Goal: Task Accomplishment & Management: Complete application form

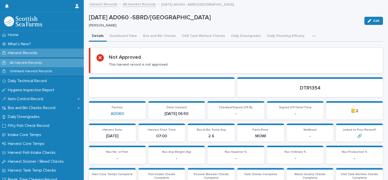
click at [312, 35] on icon "button" at bounding box center [313, 36] width 3 height 4
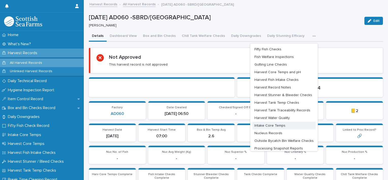
click at [267, 123] on button "Intake Core Temps" at bounding box center [283, 125] width 63 height 8
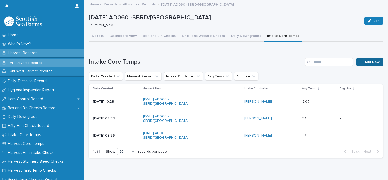
click at [365, 64] on link "Add New" at bounding box center [369, 62] width 27 height 8
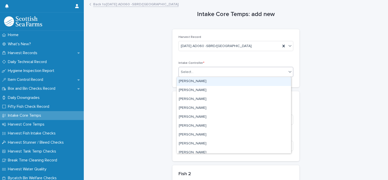
click at [204, 70] on div "Select..." at bounding box center [233, 72] width 108 height 8
type input "***"
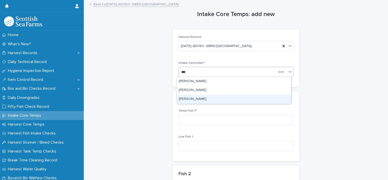
click at [197, 98] on div "[PERSON_NAME]" at bounding box center [234, 99] width 114 height 9
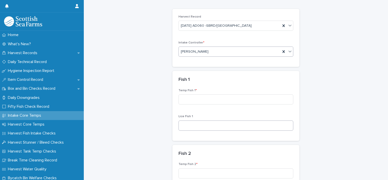
scroll to position [51, 0]
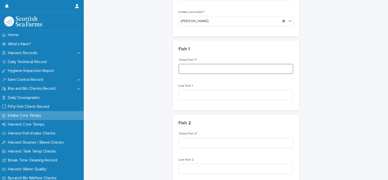
click at [199, 70] on input at bounding box center [235, 69] width 115 height 10
type input "*"
click at [195, 140] on input at bounding box center [235, 142] width 115 height 10
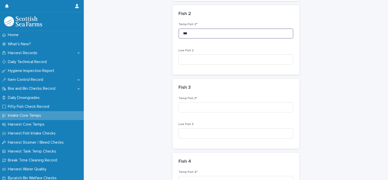
scroll to position [178, 0]
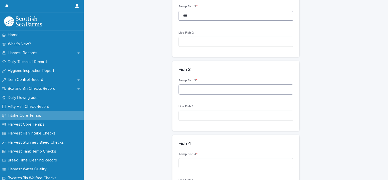
type input "***"
click at [202, 87] on input at bounding box center [235, 89] width 115 height 10
type input "***"
click at [199, 162] on input at bounding box center [235, 163] width 115 height 10
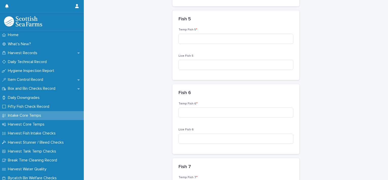
scroll to position [380, 0]
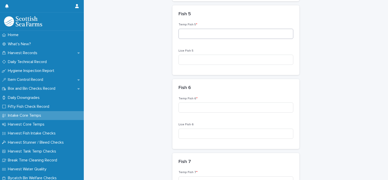
type input "***"
click at [196, 36] on input at bounding box center [235, 34] width 115 height 10
type input "***"
click at [210, 107] on input at bounding box center [235, 107] width 115 height 10
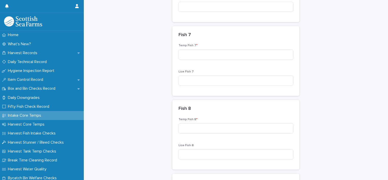
scroll to position [507, 0]
type input "***"
click at [200, 56] on input at bounding box center [235, 54] width 115 height 10
type input "***"
click at [195, 129] on input at bounding box center [235, 128] width 115 height 10
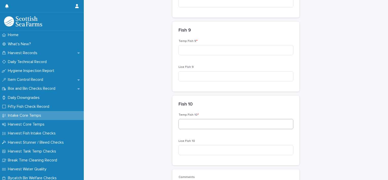
scroll to position [659, 0]
type input "***"
click at [198, 49] on input at bounding box center [235, 49] width 115 height 10
type input "***"
click at [222, 126] on input at bounding box center [235, 123] width 115 height 10
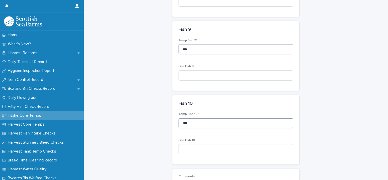
scroll to position [732, 0]
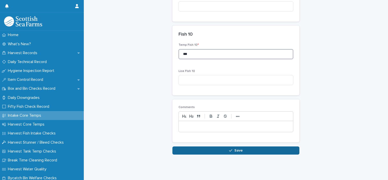
type input "***"
click at [244, 149] on button "Save" at bounding box center [235, 150] width 127 height 8
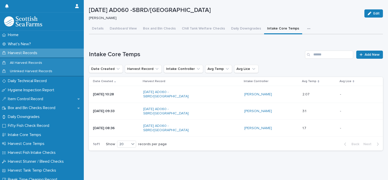
scroll to position [27, 0]
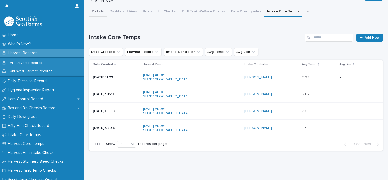
click at [95, 8] on div "Details Dashboard View Box and Bin Checks Chill Tank Welfare Checks Daily Downg…" at bounding box center [236, 81] width 294 height 148
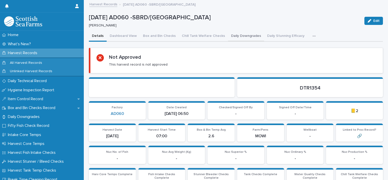
click at [231, 37] on button "Daily Downgrades" at bounding box center [246, 36] width 36 height 11
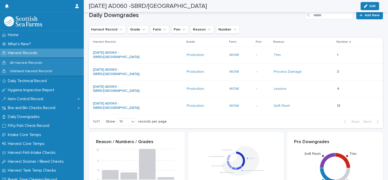
scroll to position [84, 0]
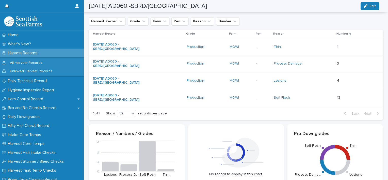
click at [161, 96] on div "[DATE] AD060 -SBRD/[GEOGRAPHIC_DATA]" at bounding box center [138, 97] width 90 height 13
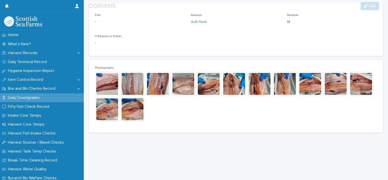
scroll to position [132, 0]
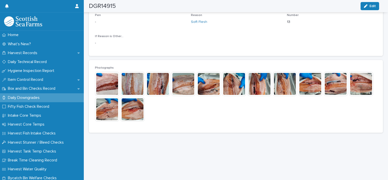
click at [311, 80] on img at bounding box center [310, 84] width 24 height 24
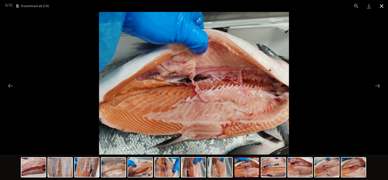
click at [382, 5] on button "Close gallery" at bounding box center [381, 6] width 13 height 12
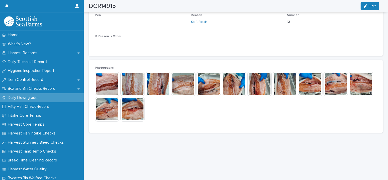
click at [145, 106] on img at bounding box center [132, 109] width 24 height 24
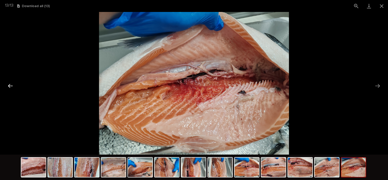
click at [8, 86] on button "Previous slide" at bounding box center [10, 86] width 11 height 10
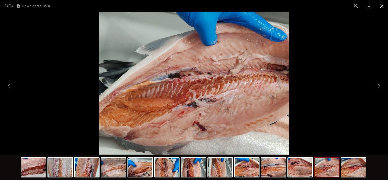
click at [383, 7] on button "Close gallery" at bounding box center [381, 6] width 13 height 12
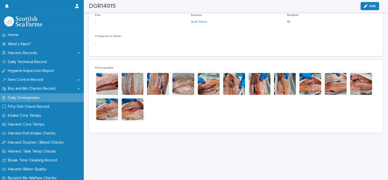
click at [145, 110] on img at bounding box center [132, 109] width 24 height 24
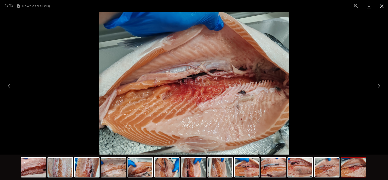
click at [383, 6] on button "Close gallery" at bounding box center [381, 6] width 13 height 12
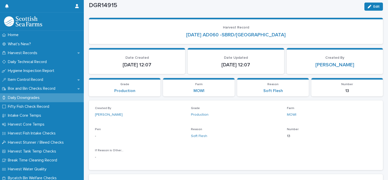
scroll to position [0, 0]
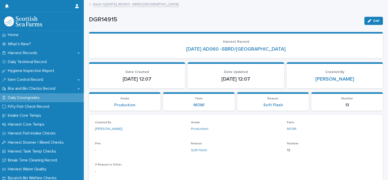
click at [106, 5] on link "Back to 14-10-2025 AD060 -SBRD/PORT MOWI" at bounding box center [135, 4] width 85 height 6
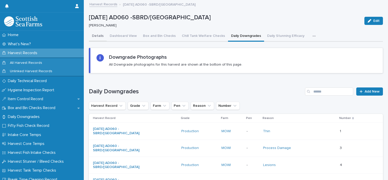
click at [97, 34] on button "Details" at bounding box center [98, 36] width 18 height 11
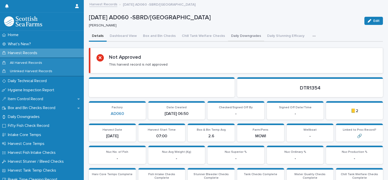
click at [234, 35] on button "Daily Downgrades" at bounding box center [246, 36] width 36 height 11
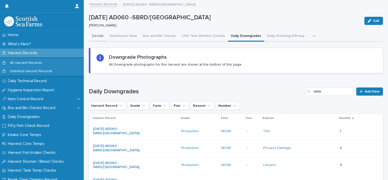
click at [98, 35] on button "Details" at bounding box center [98, 36] width 18 height 11
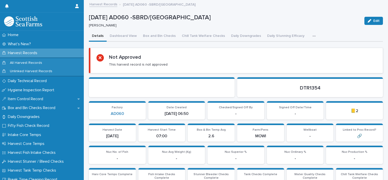
click at [309, 37] on button "button" at bounding box center [314, 36] width 11 height 10
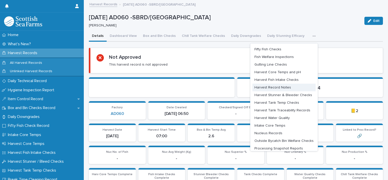
click at [272, 88] on span "Harvest Record Notes" at bounding box center [272, 87] width 37 height 4
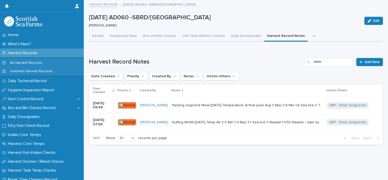
click at [232, 104] on div "Packing snapshot Mowi 14.10.2025 Temperature at final pack Avg 3 Max 3.6 Min 1.…" at bounding box center [247, 105] width 151 height 8
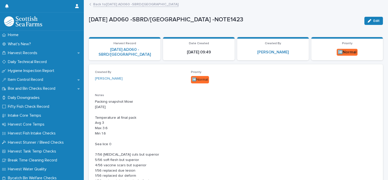
click at [115, 4] on link "Back to 14-10-2025 AD060 -SBRD/PORT MOWI" at bounding box center [135, 4] width 85 height 6
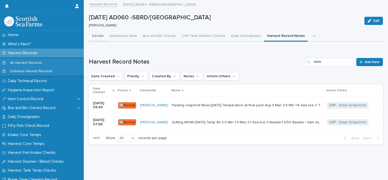
click at [95, 33] on button "Details" at bounding box center [98, 36] width 18 height 11
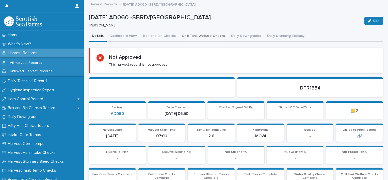
click at [208, 36] on button "Chill Tank Welfare Checks" at bounding box center [203, 36] width 49 height 11
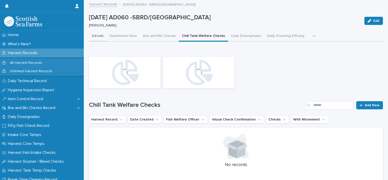
click at [96, 37] on button "Details" at bounding box center [98, 36] width 18 height 11
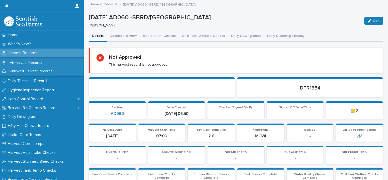
click at [312, 34] on icon "button" at bounding box center [313, 36] width 3 height 4
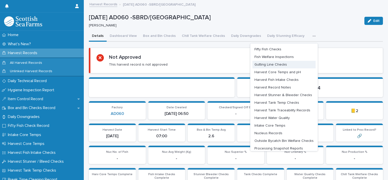
click at [291, 62] on button "Gutting Line Checks" at bounding box center [283, 65] width 63 height 8
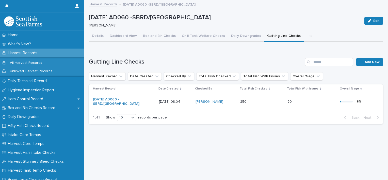
click at [308, 37] on div "button" at bounding box center [310, 36] width 5 height 4
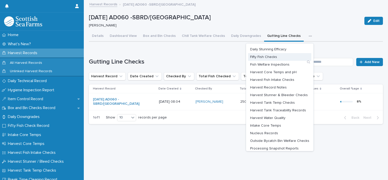
click at [262, 55] on button "Fifty Fish Checks" at bounding box center [279, 57] width 63 height 8
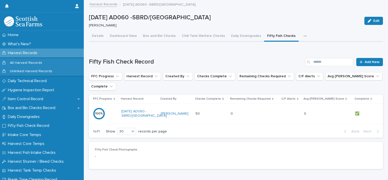
click at [277, 109] on div "0 0" at bounding box center [253, 113] width 47 height 8
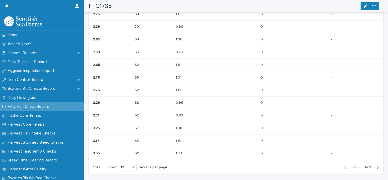
scroll to position [397, 0]
click at [364, 167] on span "Next" at bounding box center [368, 167] width 11 height 4
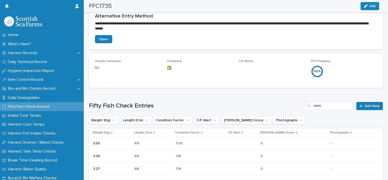
scroll to position [0, 0]
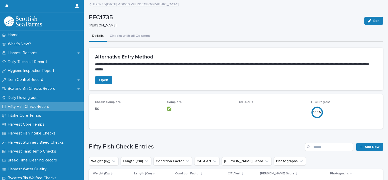
click at [101, 5] on link "Back to 14-10-2025 AD060 -SBRD/PORT MOWI" at bounding box center [135, 4] width 85 height 6
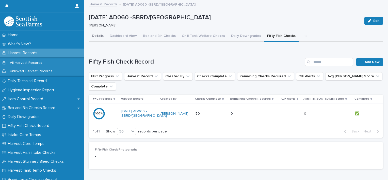
click at [98, 37] on button "Details" at bounding box center [98, 36] width 18 height 11
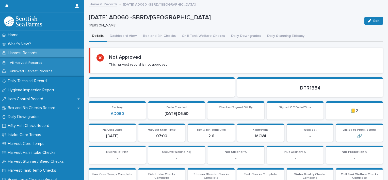
click at [312, 36] on icon "button" at bounding box center [313, 36] width 3 height 4
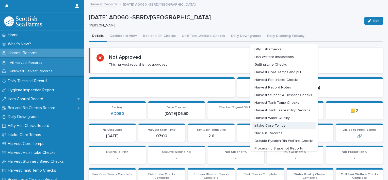
click at [273, 125] on span "Intake Core Temps" at bounding box center [269, 126] width 31 height 4
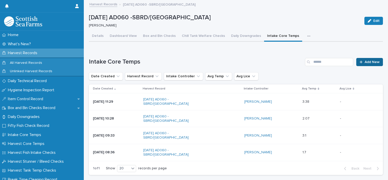
click at [369, 61] on span "Add New" at bounding box center [371, 62] width 15 height 4
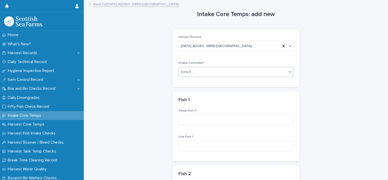
click at [214, 75] on div "Select..." at bounding box center [233, 72] width 108 height 8
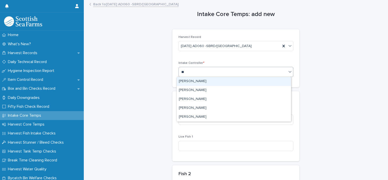
type input "***"
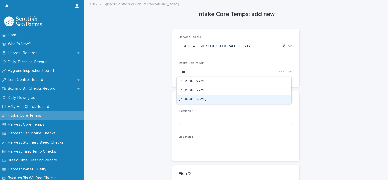
click at [206, 96] on div "[PERSON_NAME]" at bounding box center [234, 99] width 114 height 9
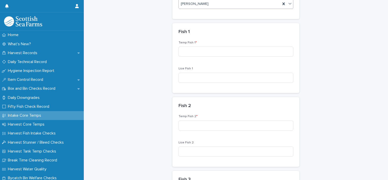
scroll to position [76, 0]
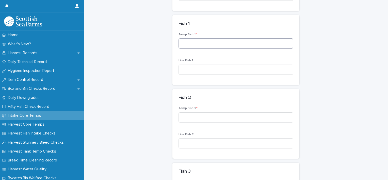
click at [195, 44] on input at bounding box center [235, 43] width 115 height 10
type input "*"
click at [199, 114] on input at bounding box center [235, 117] width 115 height 10
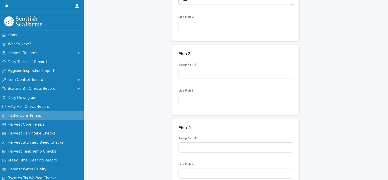
scroll to position [203, 0]
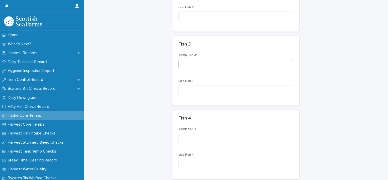
type input "***"
click at [209, 66] on input at bounding box center [235, 64] width 115 height 10
type input "***"
click at [199, 134] on input at bounding box center [235, 137] width 115 height 10
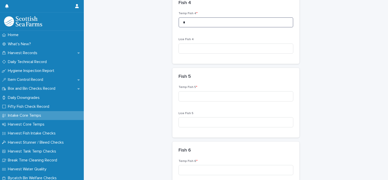
scroll to position [330, 0]
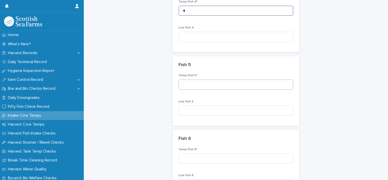
type input "*"
click at [204, 84] on input at bounding box center [235, 84] width 115 height 10
type input "***"
click at [203, 80] on input at bounding box center [235, 82] width 115 height 10
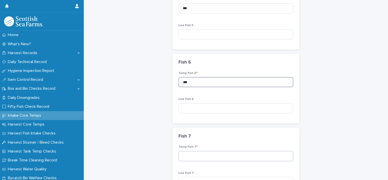
type input "***"
click at [202, 153] on input at bounding box center [235, 156] width 115 height 10
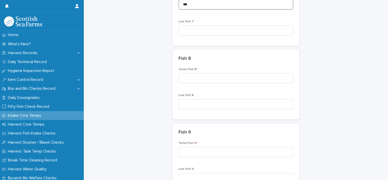
scroll to position [558, 0]
type input "***"
click at [201, 80] on input at bounding box center [235, 77] width 115 height 10
type input "***"
click at [229, 153] on input at bounding box center [235, 151] width 115 height 10
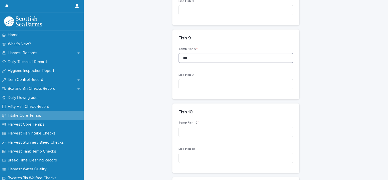
scroll to position [659, 0]
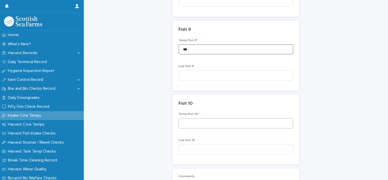
type input "***"
click at [214, 124] on input at bounding box center [235, 123] width 115 height 10
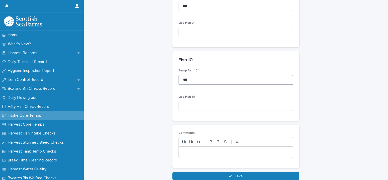
scroll to position [710, 0]
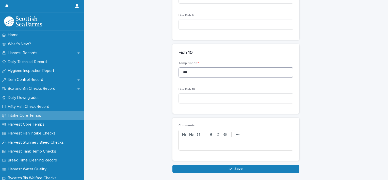
type input "***"
click at [224, 147] on div at bounding box center [236, 144] width 114 height 11
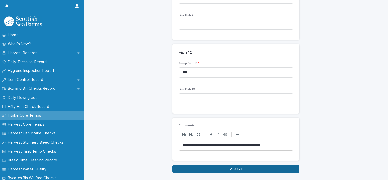
click at [232, 166] on button "Save" at bounding box center [235, 168] width 127 height 8
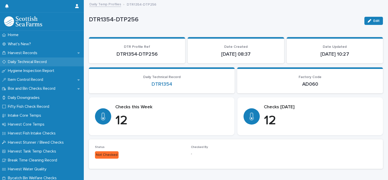
click at [26, 60] on p "Daily Technical Record" at bounding box center [28, 61] width 45 height 5
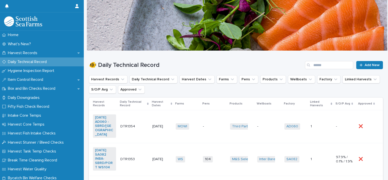
click at [259, 118] on td "-" at bounding box center [268, 126] width 27 height 33
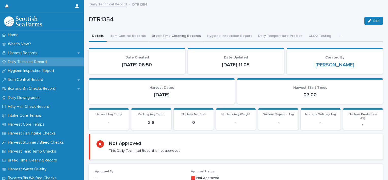
click at [156, 37] on button "Break Time Cleaning Records" at bounding box center [176, 36] width 55 height 11
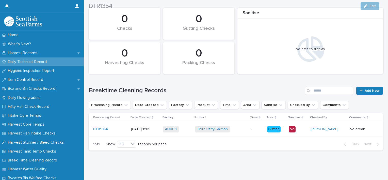
scroll to position [52, 0]
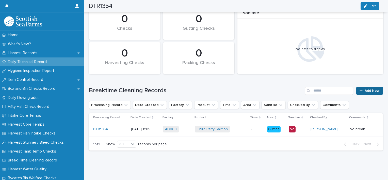
click at [364, 89] on span "Add New" at bounding box center [371, 91] width 15 height 4
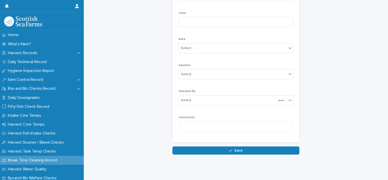
scroll to position [49, 0]
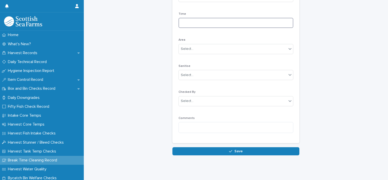
click at [192, 22] on input at bounding box center [235, 23] width 115 height 10
type input "*****"
click at [199, 48] on div "Select..." at bounding box center [233, 49] width 108 height 8
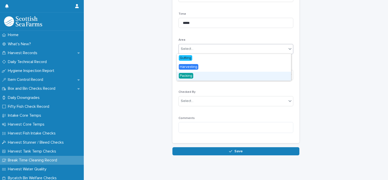
click at [192, 75] on span "Packing" at bounding box center [186, 76] width 14 height 6
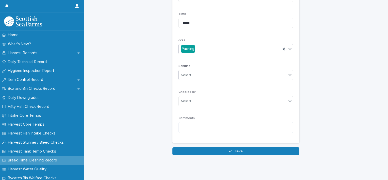
click at [195, 74] on div "Select..." at bounding box center [233, 75] width 108 height 8
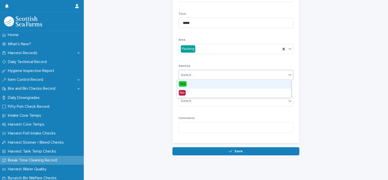
click at [191, 85] on div "Yes" at bounding box center [234, 84] width 114 height 9
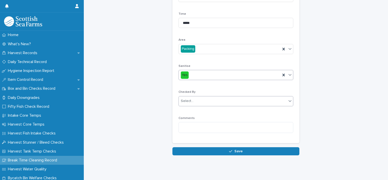
click at [194, 98] on div "Select..." at bounding box center [233, 101] width 108 height 8
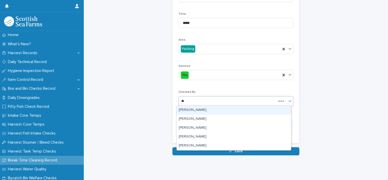
type input "***"
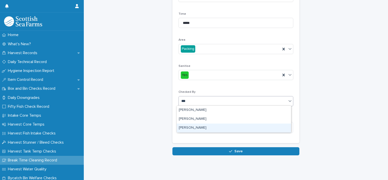
click at [192, 125] on div "[PERSON_NAME]" at bounding box center [234, 127] width 114 height 9
click at [192, 125] on textarea at bounding box center [235, 127] width 115 height 11
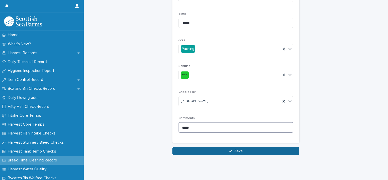
type textarea "*****"
click at [237, 152] on button "Save" at bounding box center [235, 151] width 127 height 8
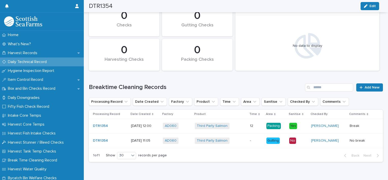
scroll to position [59, 0]
